Goal: Navigation & Orientation: Find specific page/section

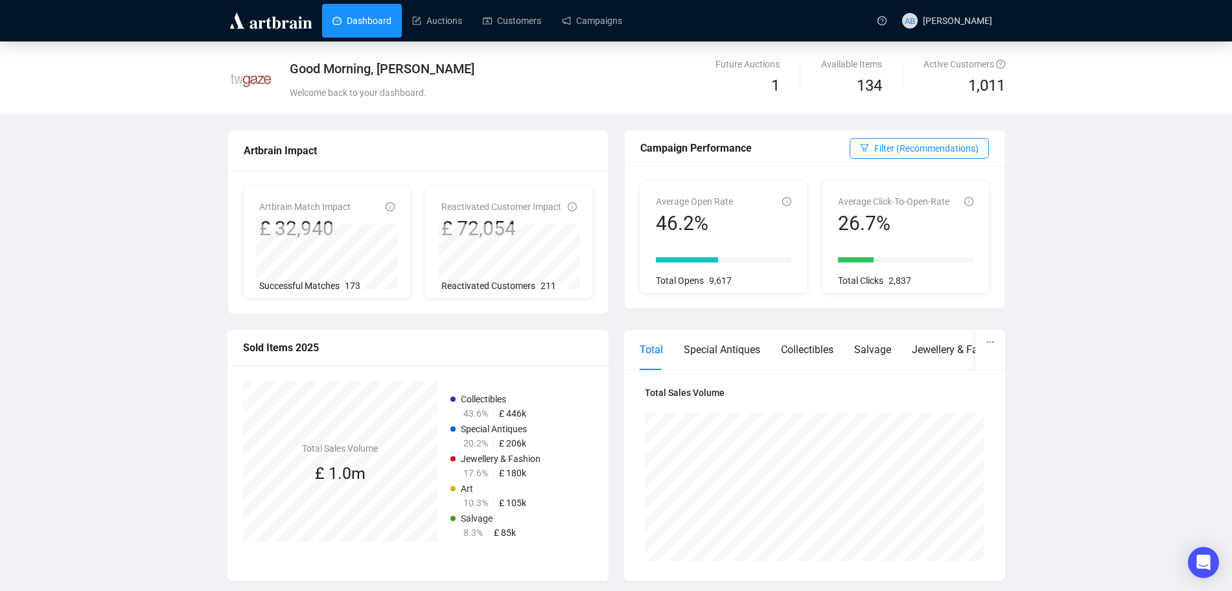
click at [375, 27] on link "Dashboard" at bounding box center [362, 21] width 59 height 34
click at [444, 28] on link "Auctions" at bounding box center [437, 21] width 50 height 34
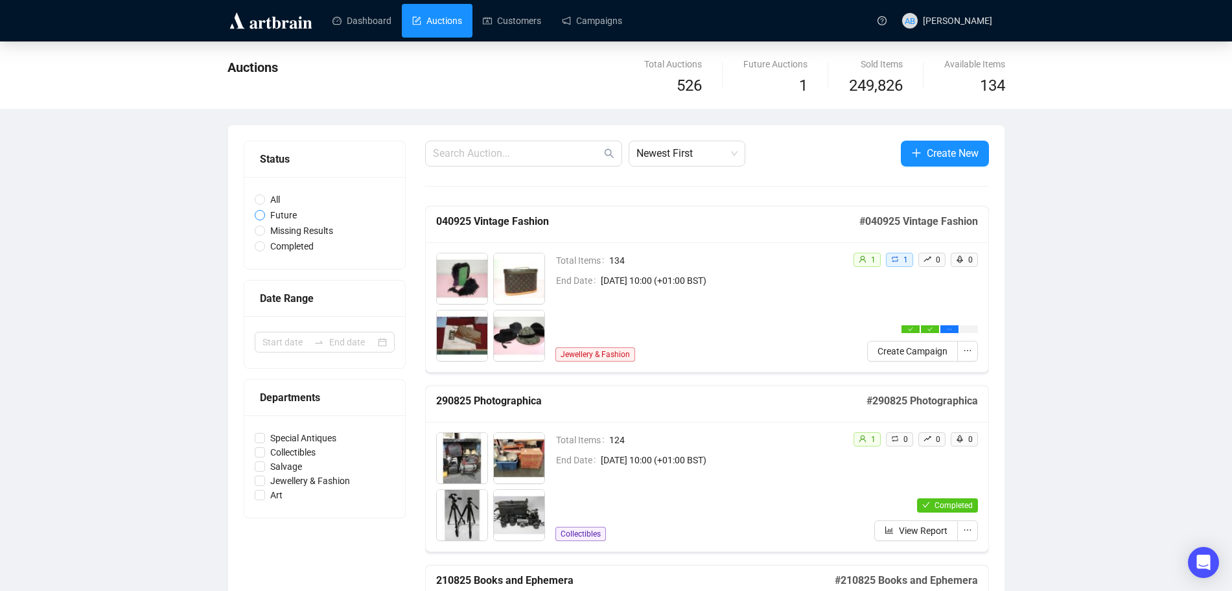
click at [261, 218] on input "Future" at bounding box center [260, 215] width 10 height 10
radio input "true"
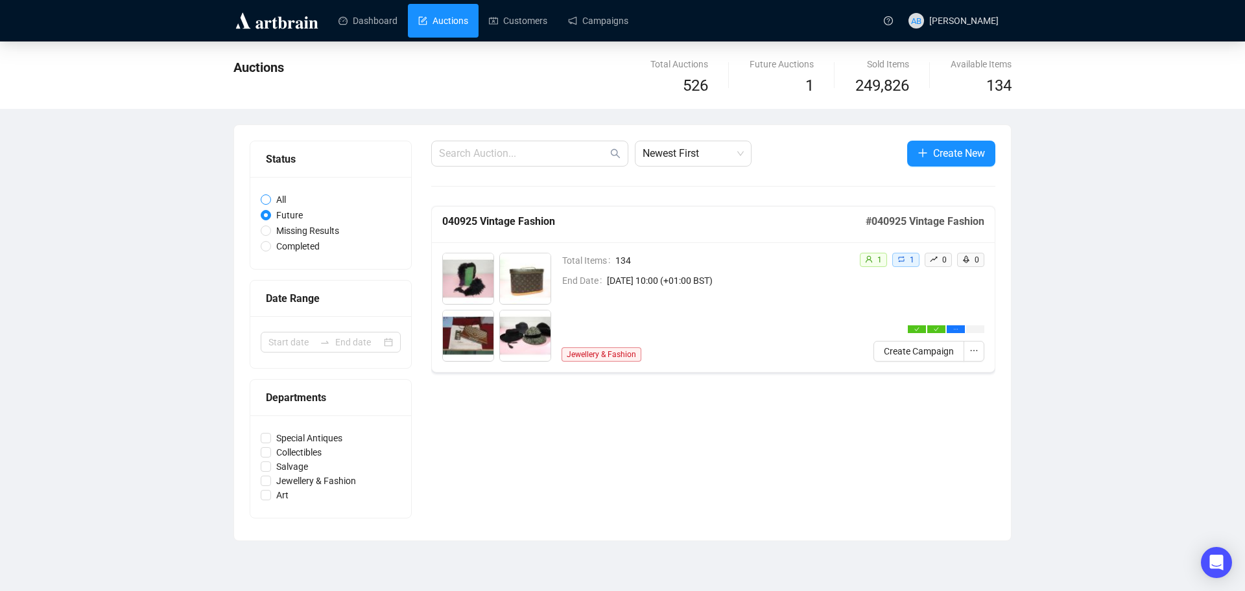
click at [268, 201] on input "All" at bounding box center [266, 199] width 10 height 10
radio input "true"
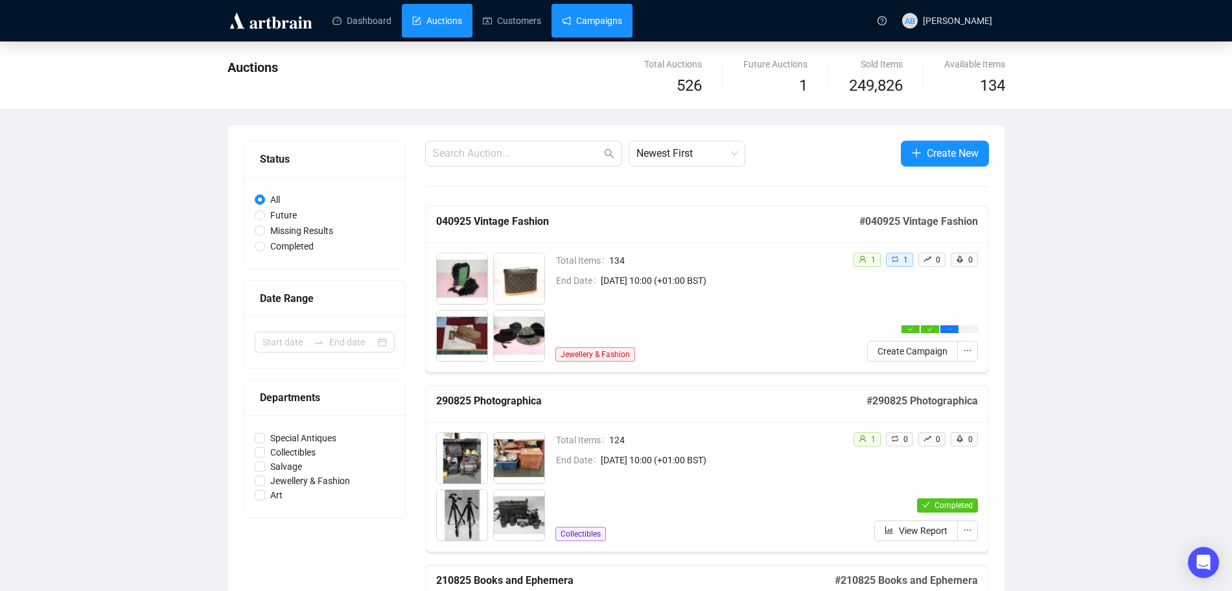
click at [590, 13] on link "Campaigns" at bounding box center [592, 21] width 60 height 34
